Goal: Information Seeking & Learning: Learn about a topic

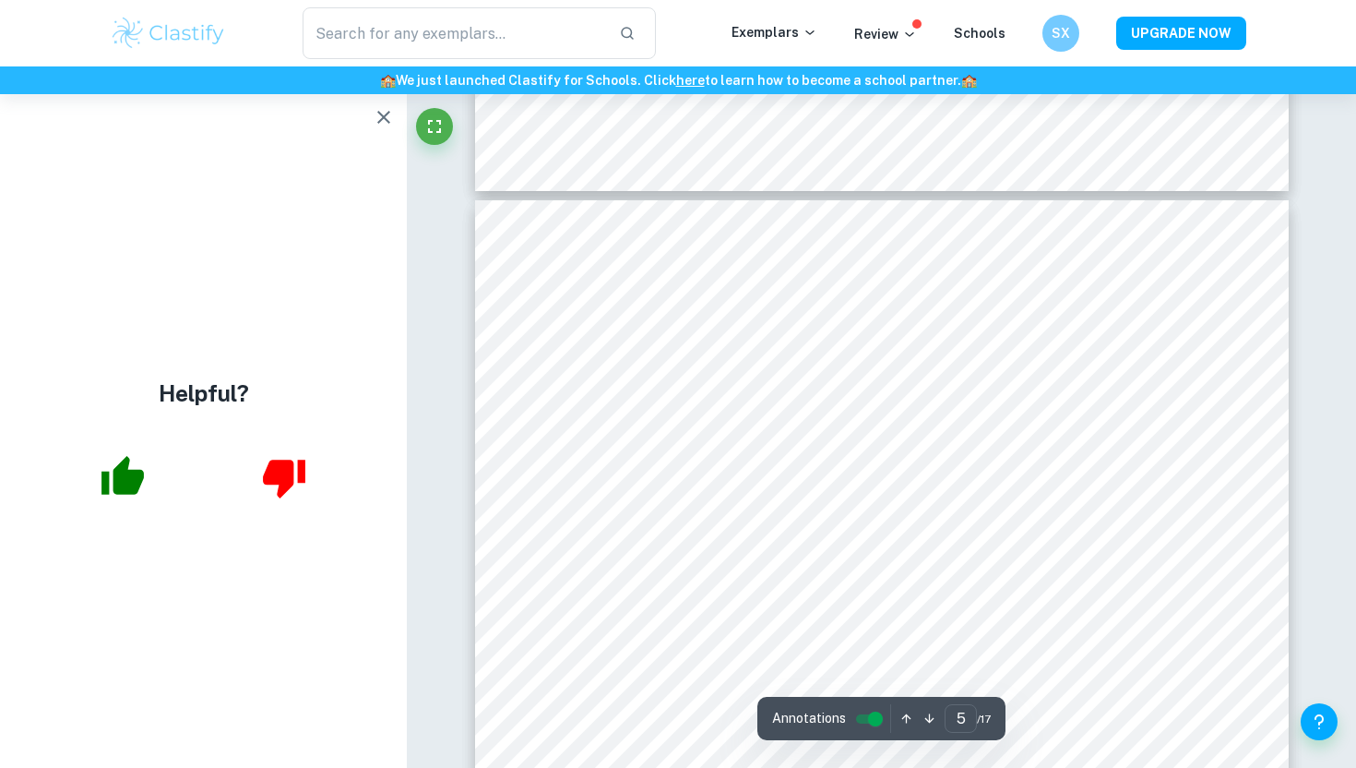
scroll to position [4427, 0]
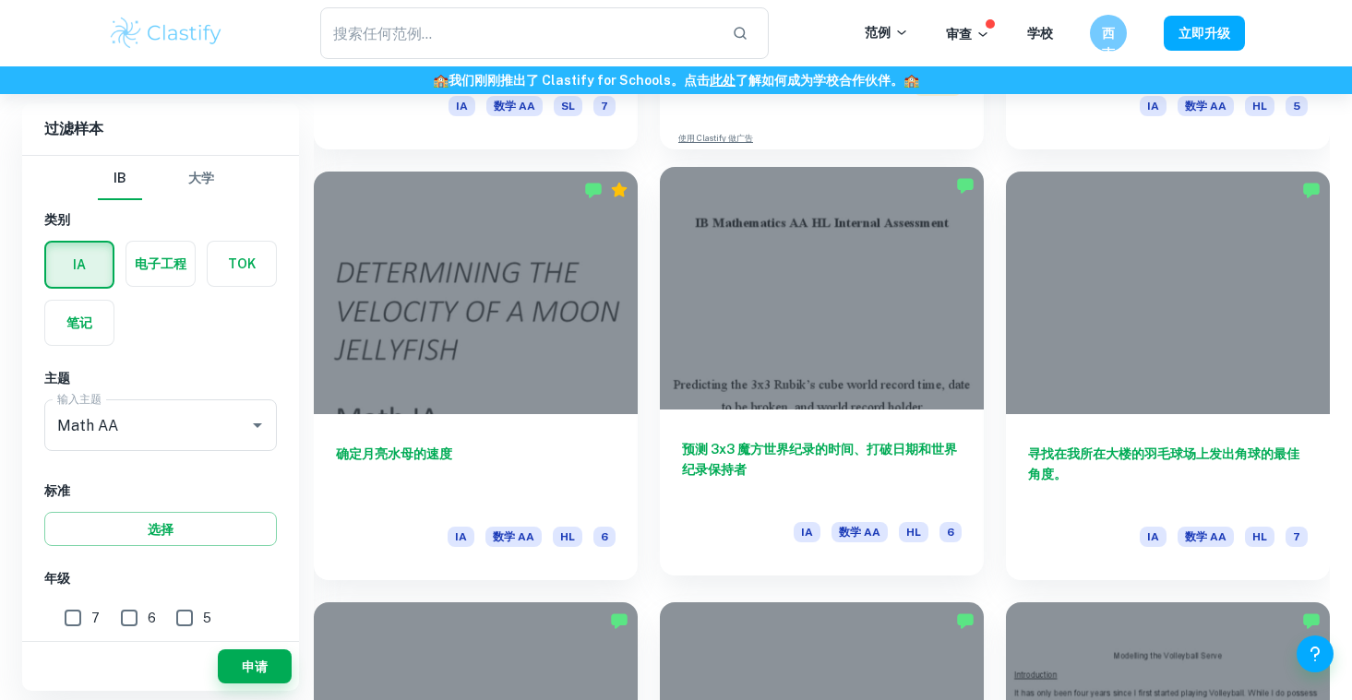
scroll to position [3894, 0]
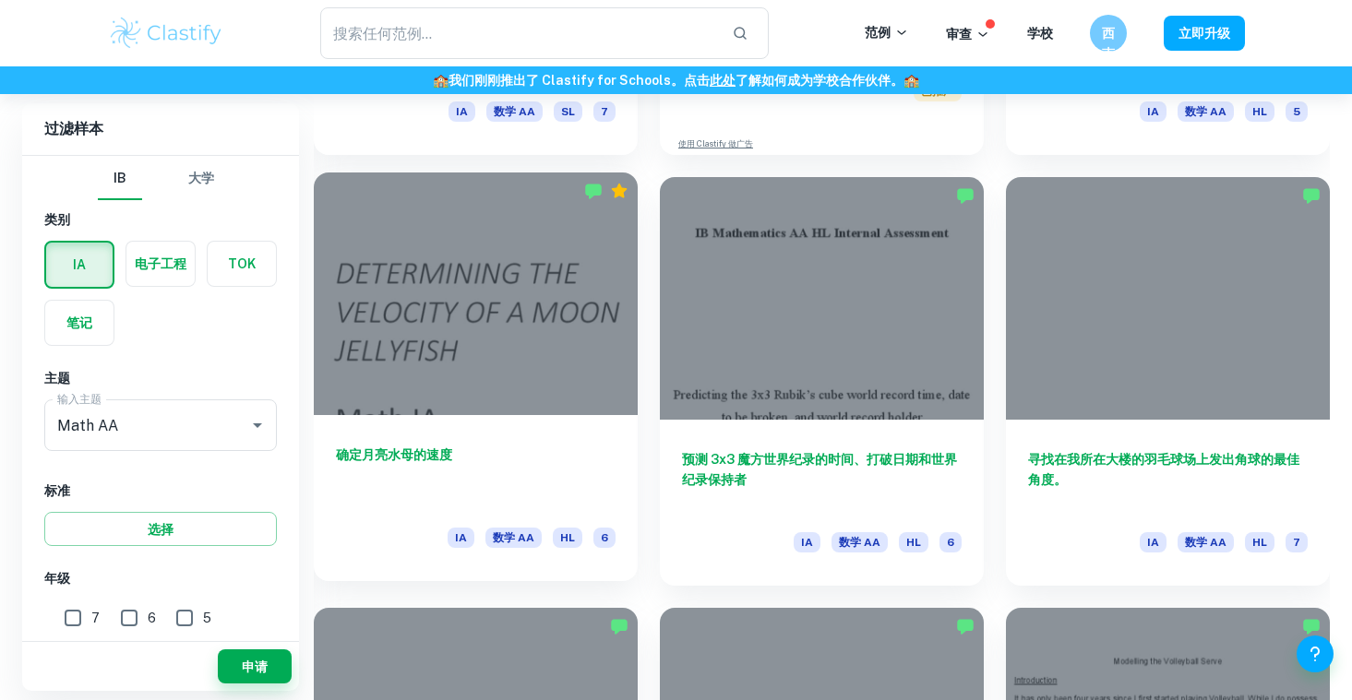
click at [558, 528] on span "HL" at bounding box center [568, 538] width 30 height 20
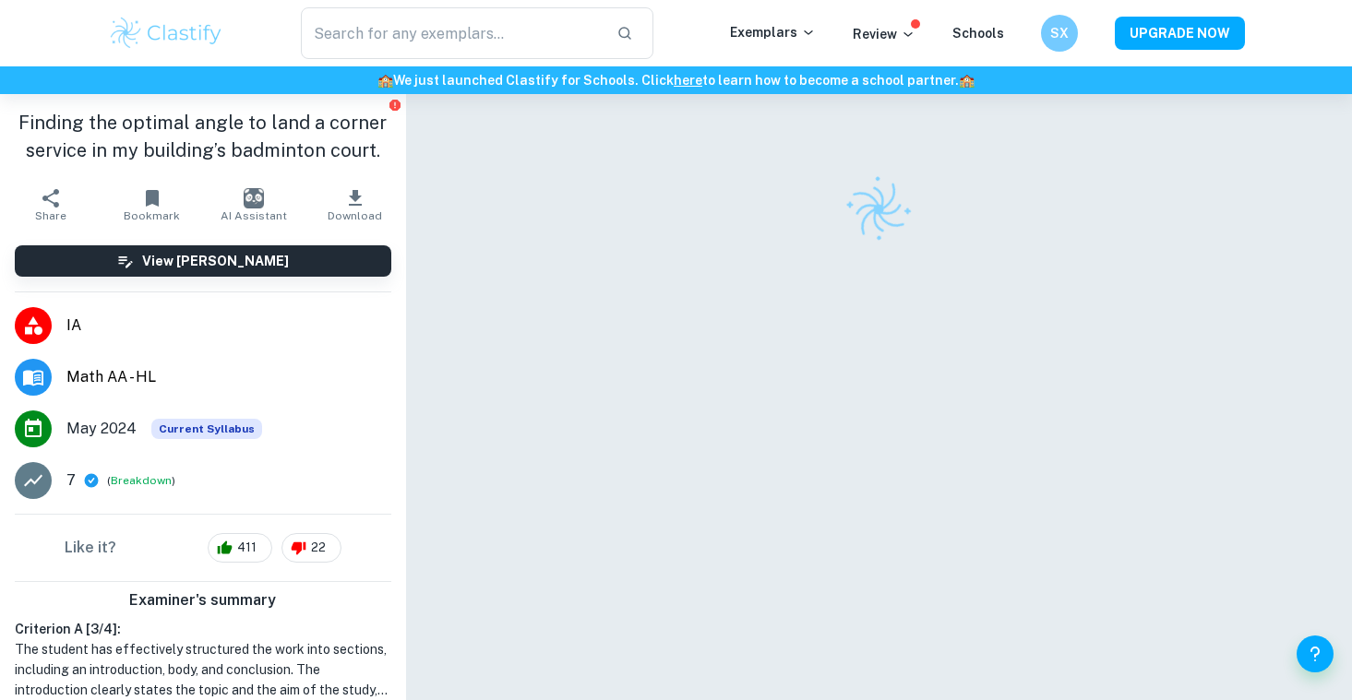
scroll to position [94, 0]
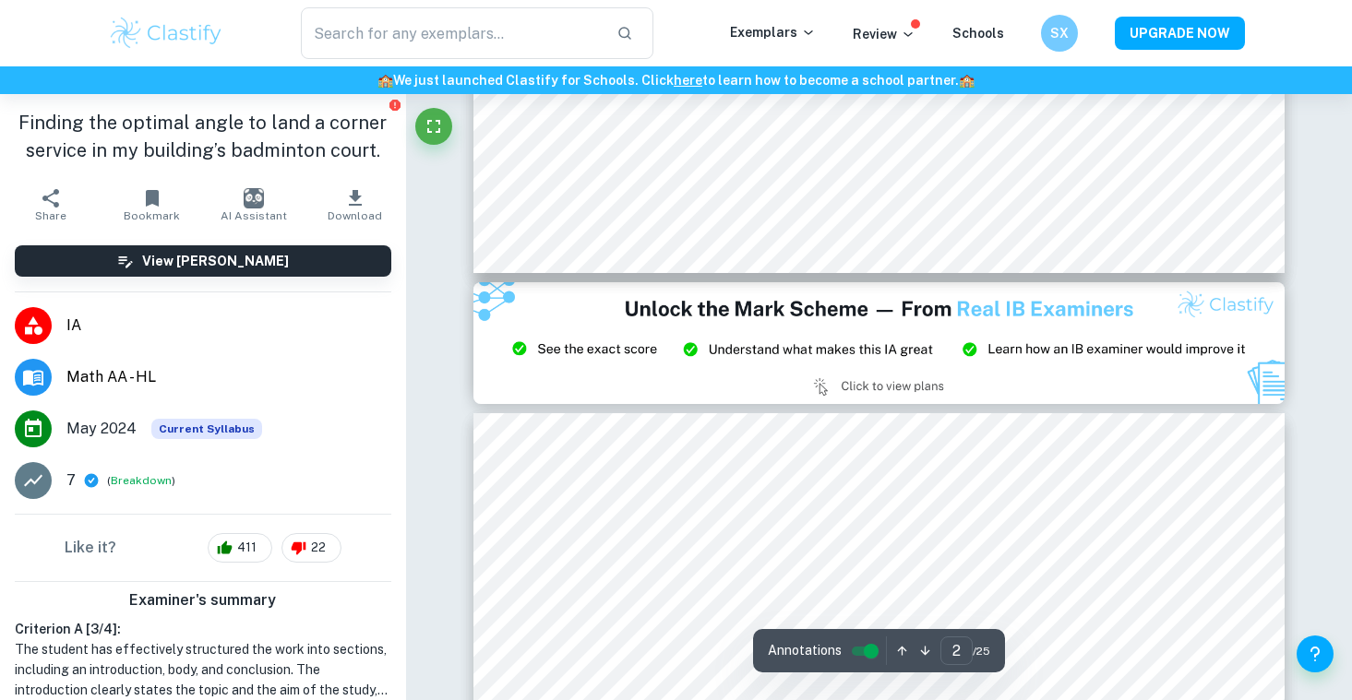
type input "3"
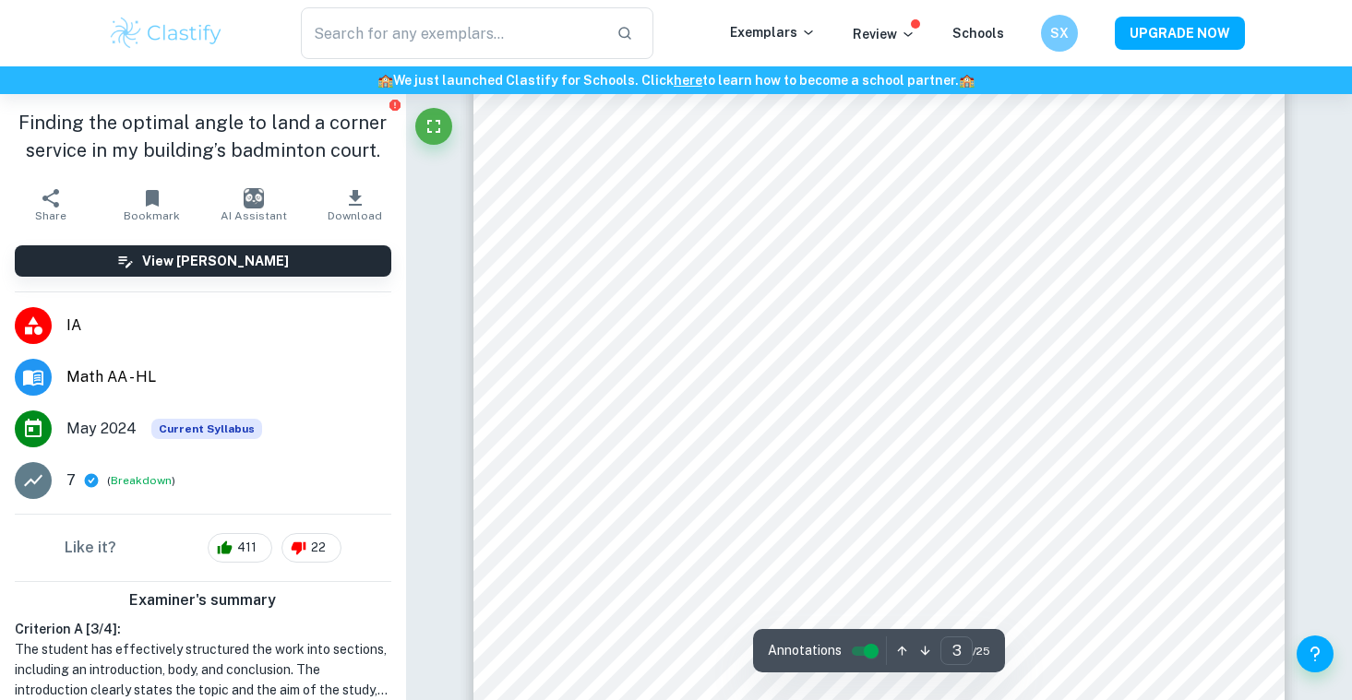
scroll to position [2695, 0]
